Goal: Information Seeking & Learning: Check status

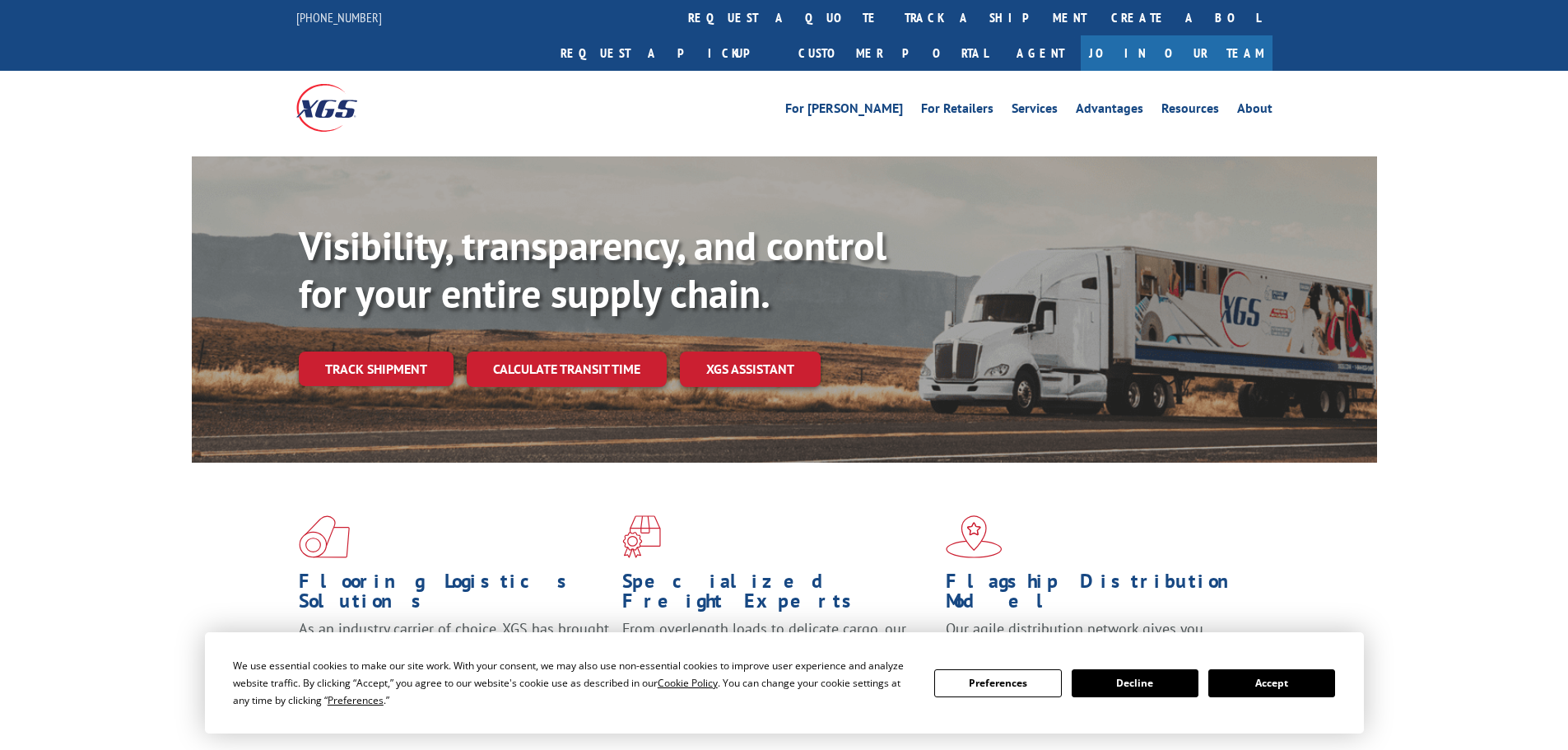
click at [394, 357] on div "Visibility, transparency, and control for your entire supply chain. Track shipm…" at bounding box center [838, 337] width 1079 height 230
click at [421, 352] on link "Track shipment" at bounding box center [377, 369] width 155 height 34
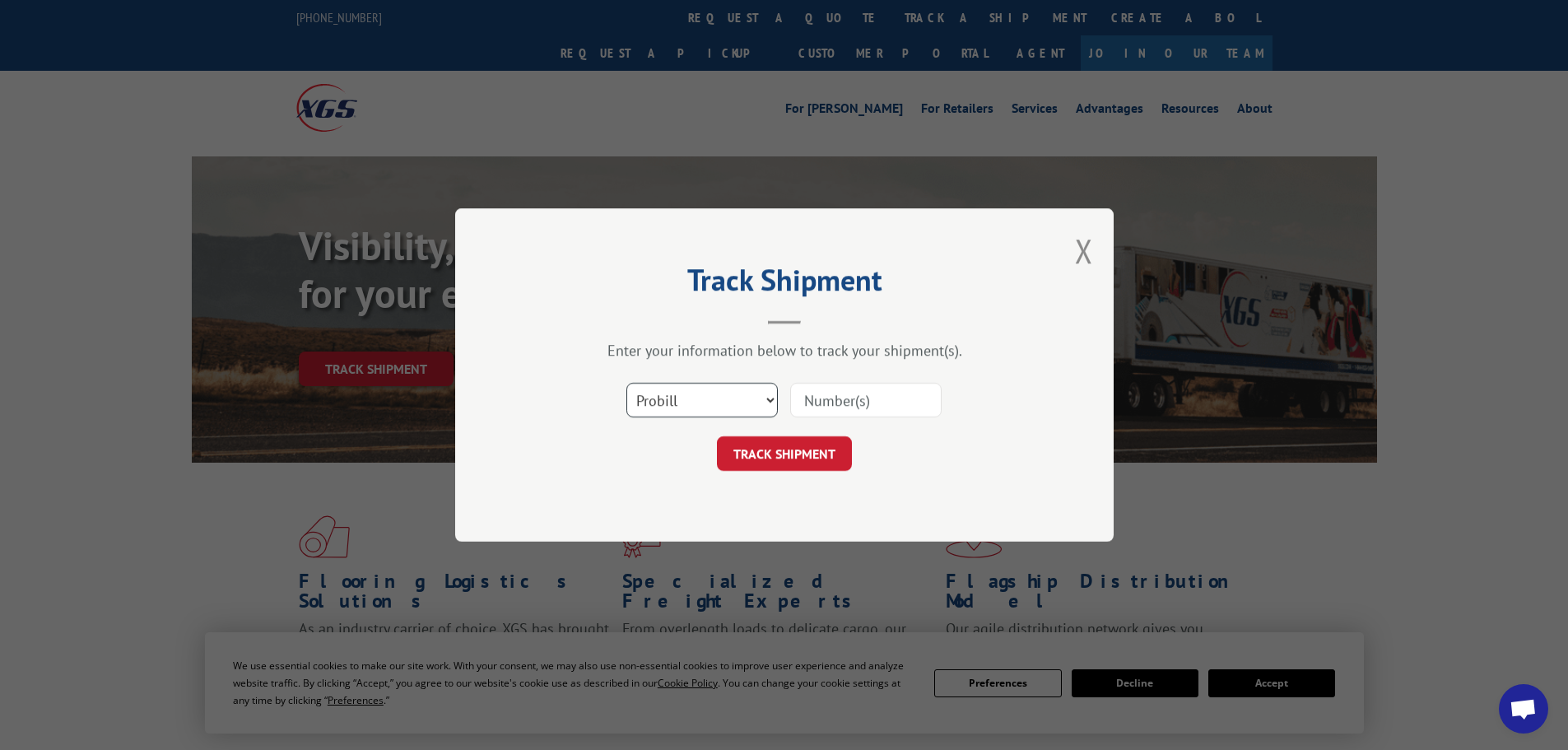
click at [737, 405] on select "Select category... Probill BOL PO" at bounding box center [702, 400] width 151 height 34
select select "bol"
click at [626, 383] on select "Select category... Probill BOL PO" at bounding box center [702, 400] width 151 height 34
click at [863, 393] on input at bounding box center [866, 400] width 151 height 34
paste input "5529277"
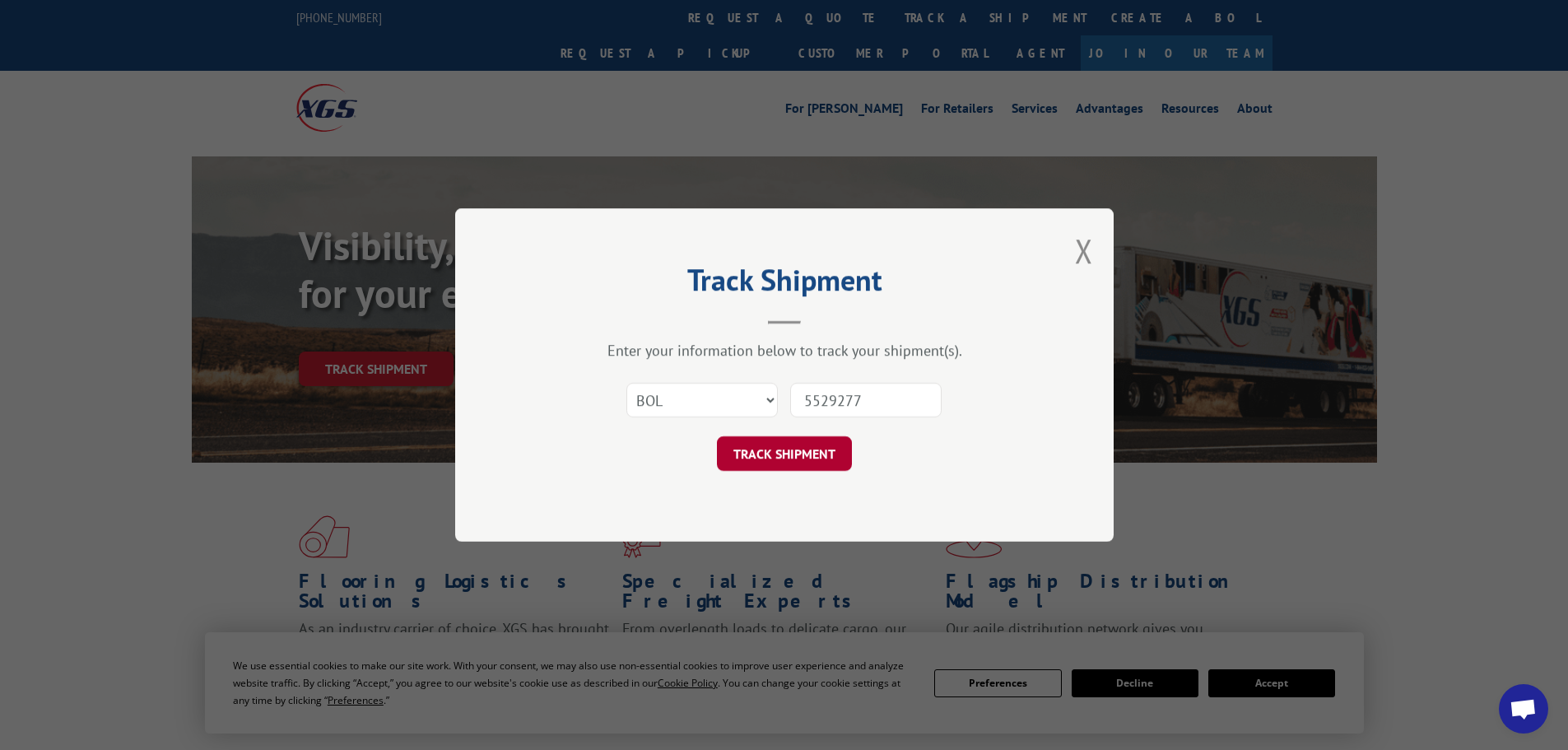
type input "5529277"
click at [784, 458] on button "TRACK SHIPMENT" at bounding box center [784, 453] width 135 height 34
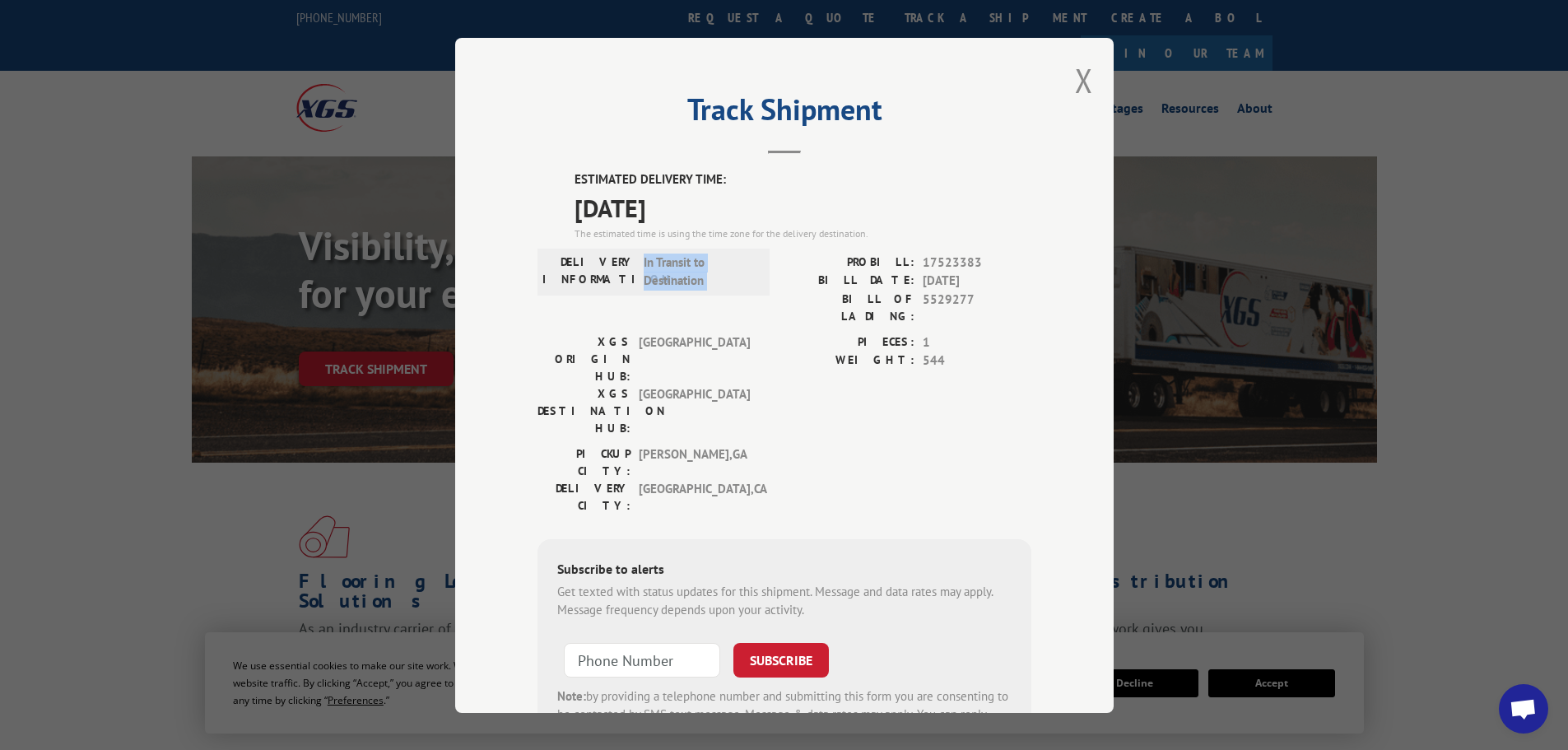
drag, startPoint x: 635, startPoint y: 264, endPoint x: 780, endPoint y: 264, distance: 145.0
click at [780, 264] on div "DELIVERY INFORMATION: In Transit to Destination PROBILL: 17523383 BILL DATE: [D…" at bounding box center [784, 293] width 494 height 79
click at [692, 264] on span "In Transit to Destination" at bounding box center [699, 272] width 111 height 37
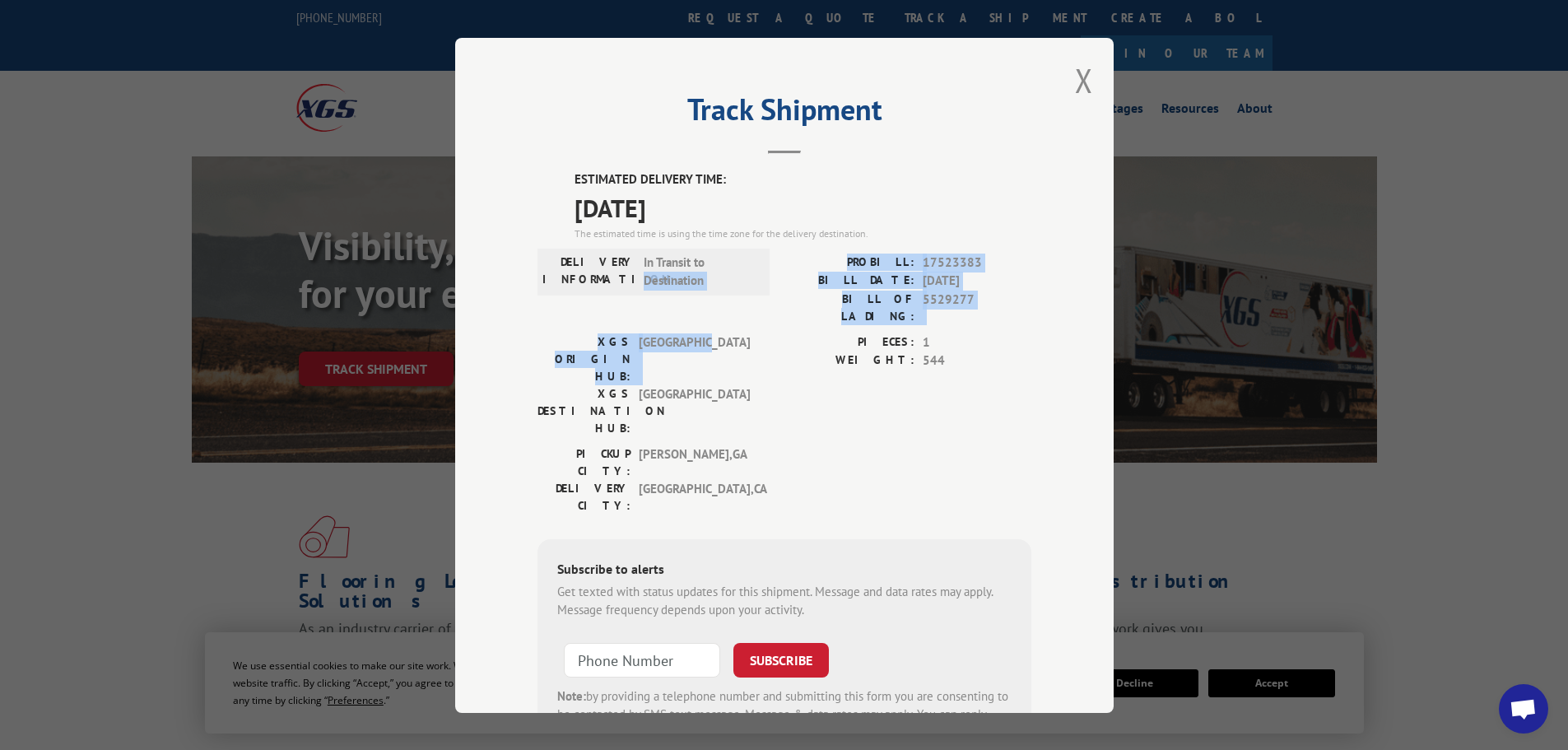
drag, startPoint x: 637, startPoint y: 315, endPoint x: 724, endPoint y: 322, distance: 87.3
click at [724, 322] on div "ESTIMATED DELIVERY TIME: [DATE] The estimated time is using the time zone for t…" at bounding box center [784, 466] width 494 height 592
click at [670, 333] on span "[GEOGRAPHIC_DATA]" at bounding box center [694, 358] width 111 height 52
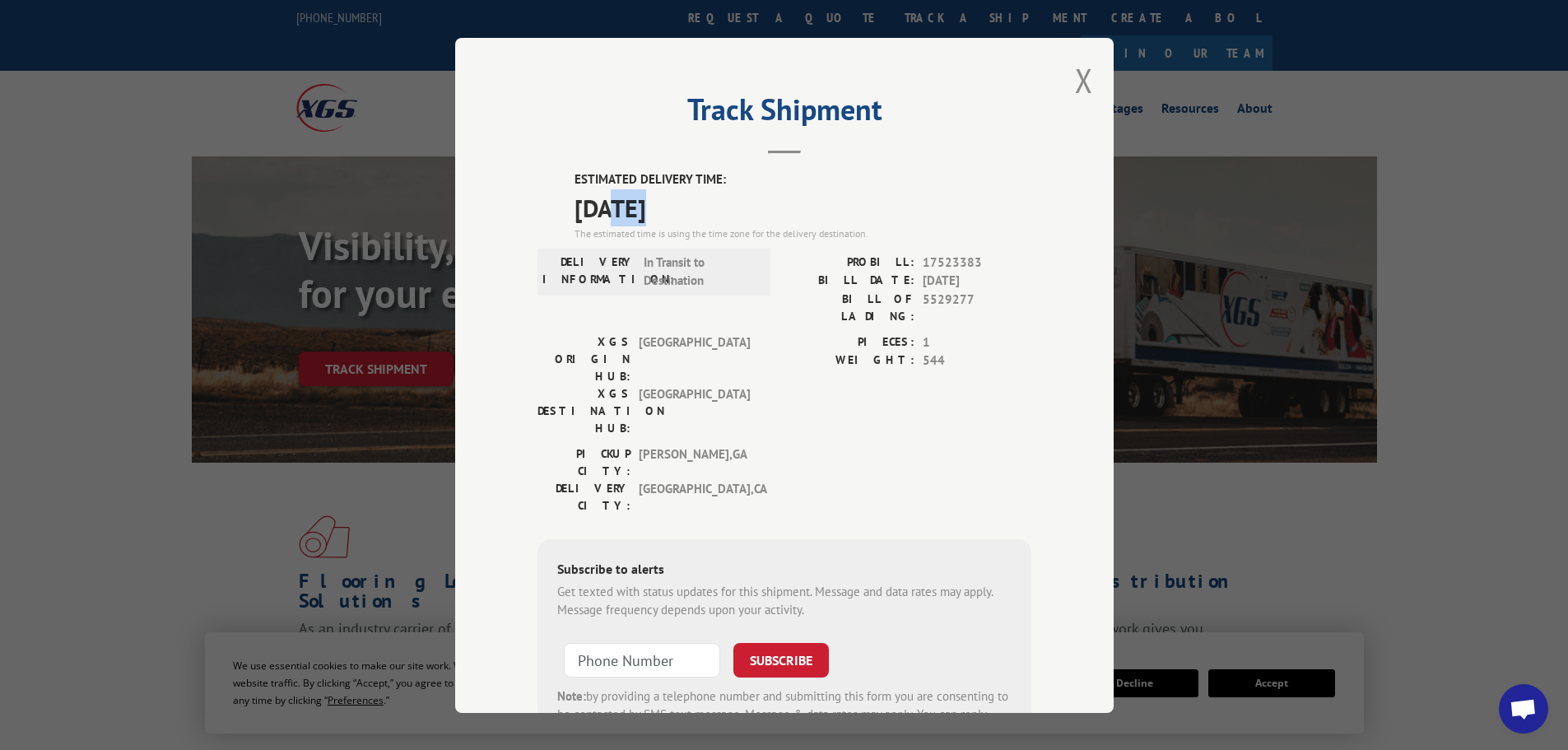
drag, startPoint x: 606, startPoint y: 194, endPoint x: 659, endPoint y: 204, distance: 53.9
click at [657, 204] on span "[DATE]" at bounding box center [802, 207] width 457 height 37
click at [659, 204] on span "[DATE]" at bounding box center [802, 207] width 457 height 37
